Goal: Task Accomplishment & Management: Use online tool/utility

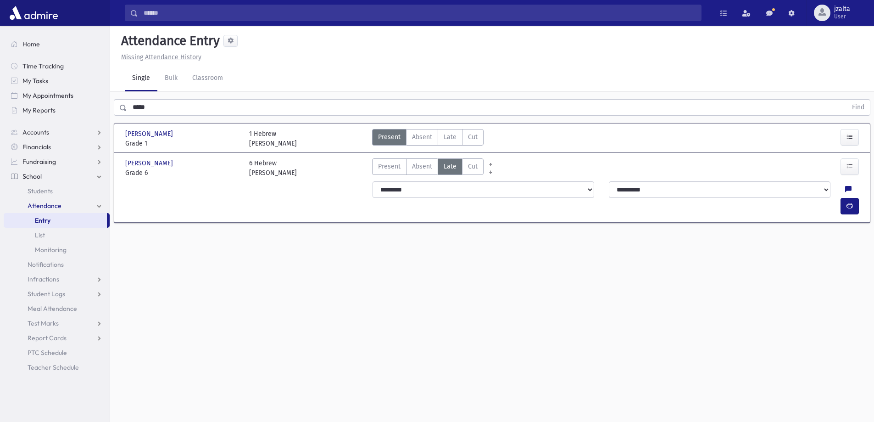
scroll to position [21, 0]
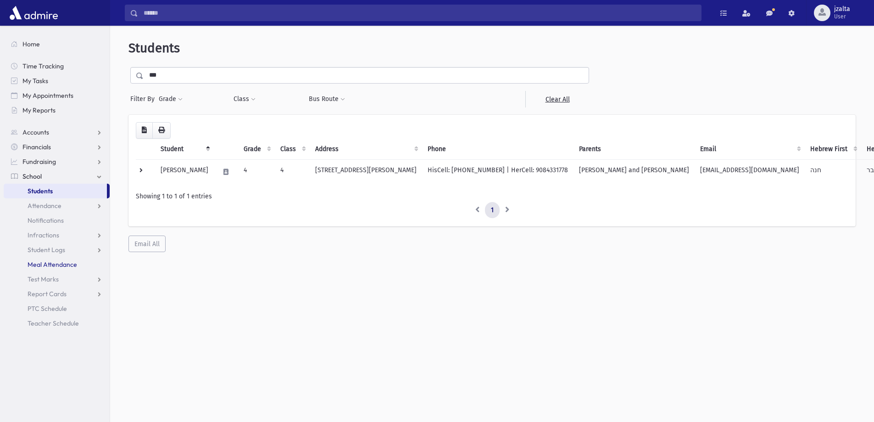
click at [63, 260] on span "Meal Attendance" at bounding box center [53, 264] width 50 height 8
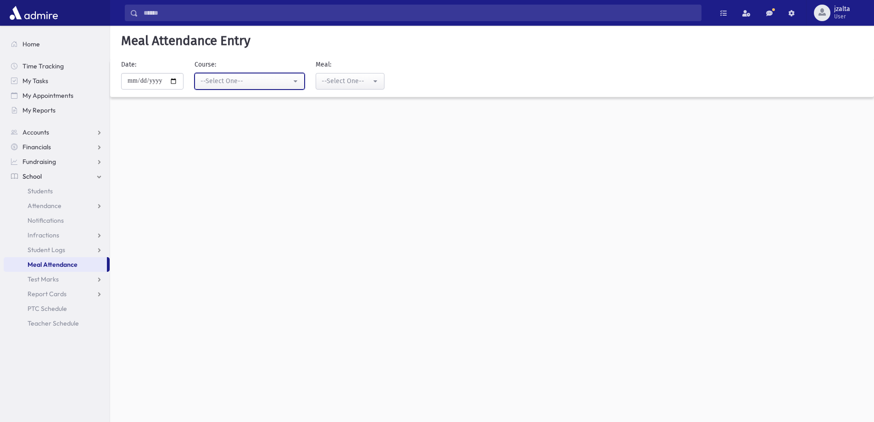
click at [219, 76] on div "--Select One--" at bounding box center [245, 81] width 91 height 10
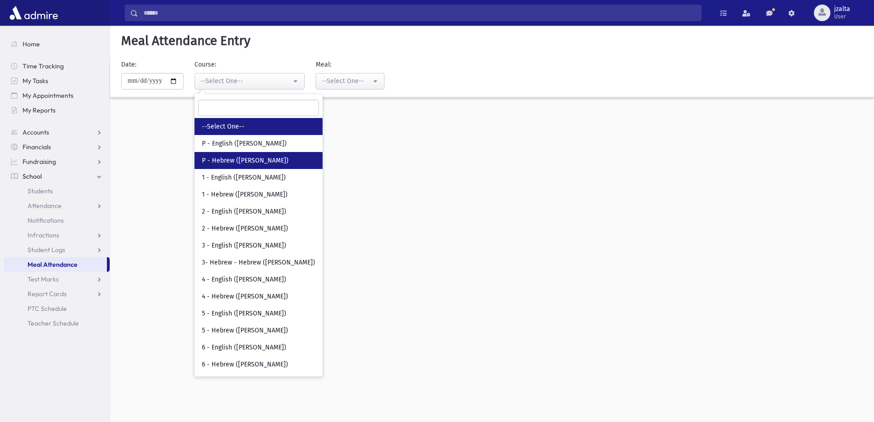
click at [234, 161] on span "P - Hebrew ([PERSON_NAME])" at bounding box center [245, 160] width 87 height 9
select select "**"
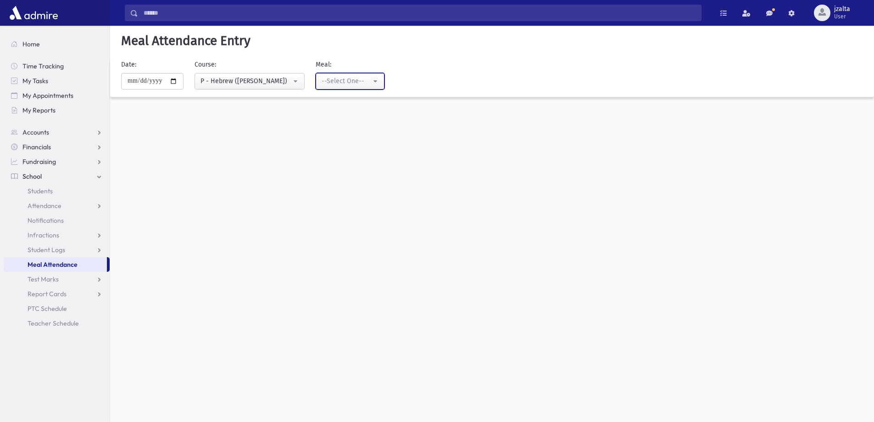
click at [329, 82] on div "--Select One--" at bounding box center [347, 81] width 50 height 10
click at [340, 159] on span "Lunch" at bounding box center [331, 160] width 17 height 9
select select "*"
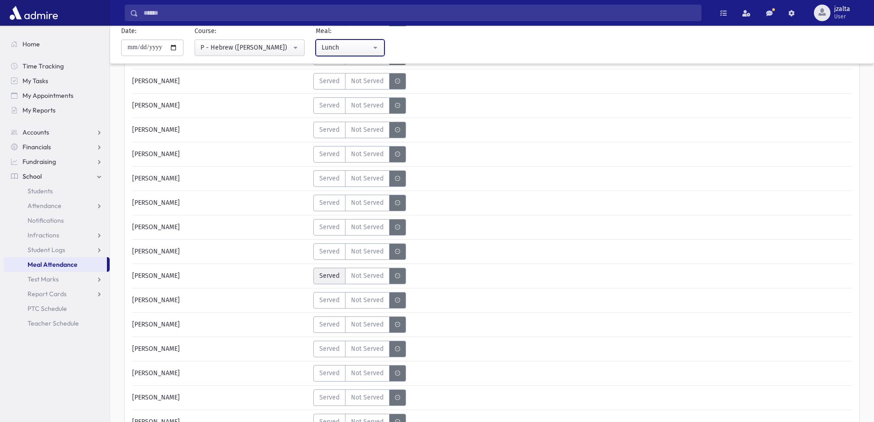
scroll to position [275, 0]
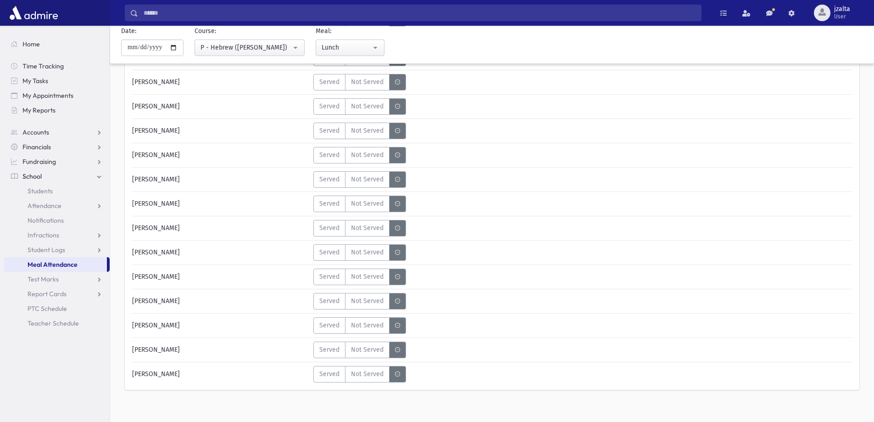
click at [395, 205] on icon "MeaStatus" at bounding box center [397, 204] width 5 height 6
